Goal: Register for event/course

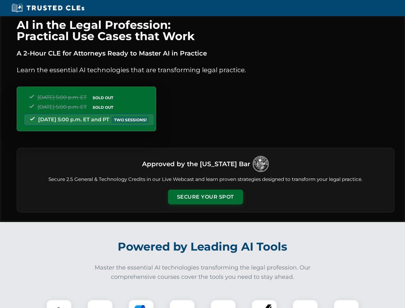
click at [205, 197] on button "Secure Your Spot" at bounding box center [205, 197] width 75 height 15
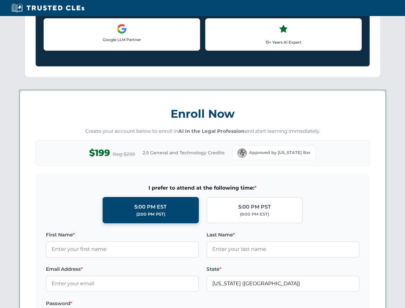
click at [100, 304] on label "Password *" at bounding box center [122, 304] width 153 height 8
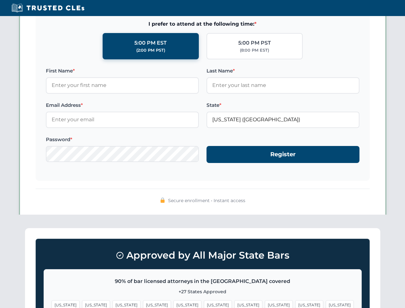
click at [234, 304] on span "[US_STATE]" at bounding box center [248, 304] width 28 height 9
click at [295, 304] on span "[US_STATE]" at bounding box center [309, 304] width 28 height 9
